Goal: Entertainment & Leisure: Consume media (video, audio)

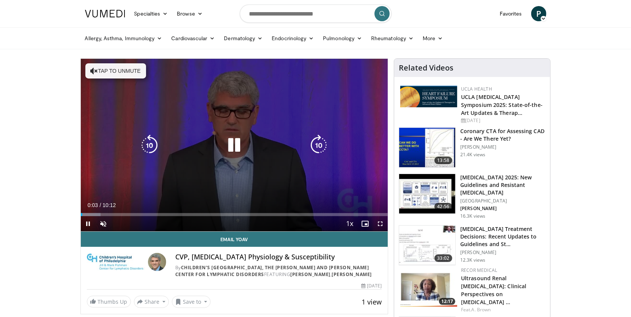
click at [122, 75] on button "Tap to unmute" at bounding box center [115, 70] width 61 height 15
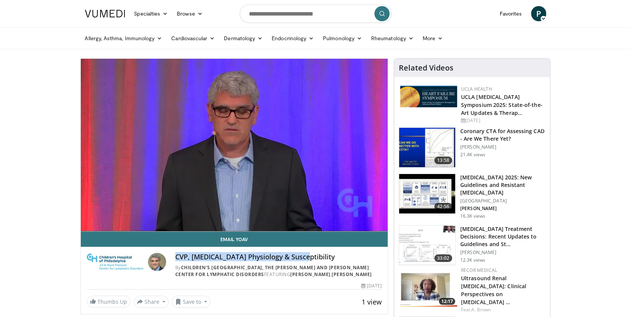
drag, startPoint x: 177, startPoint y: 257, endPoint x: 300, endPoint y: 260, distance: 123.0
click at [300, 260] on h4 "CVP, [MEDICAL_DATA] Physiology & Susceptibility" at bounding box center [278, 257] width 206 height 8
copy h4 "CVP, [MEDICAL_DATA] Physiology & Susceptibility"
